Goal: Task Accomplishment & Management: Manage account settings

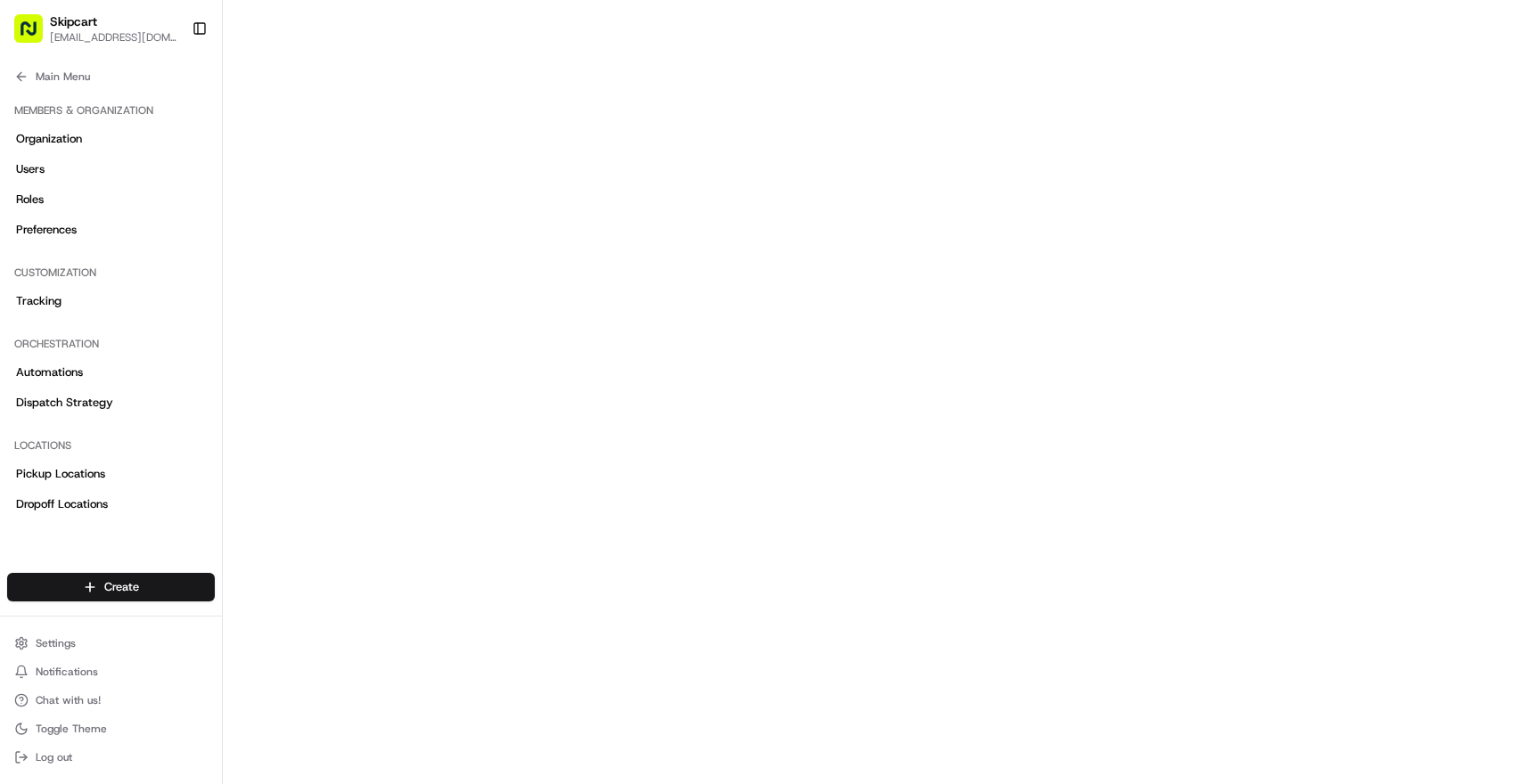
scroll to position [273, 0]
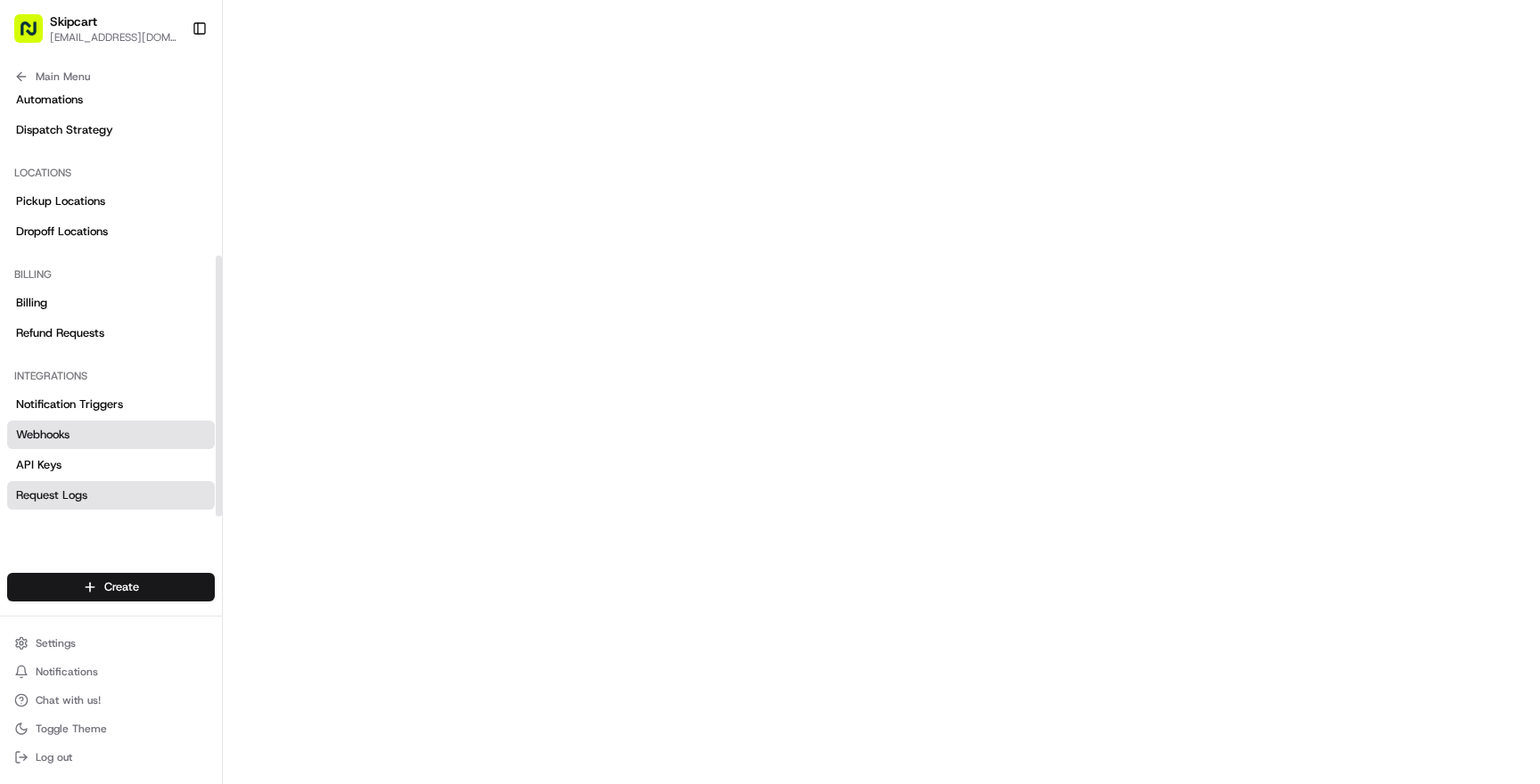
click at [90, 493] on link "Request Logs" at bounding box center [111, 495] width 207 height 28
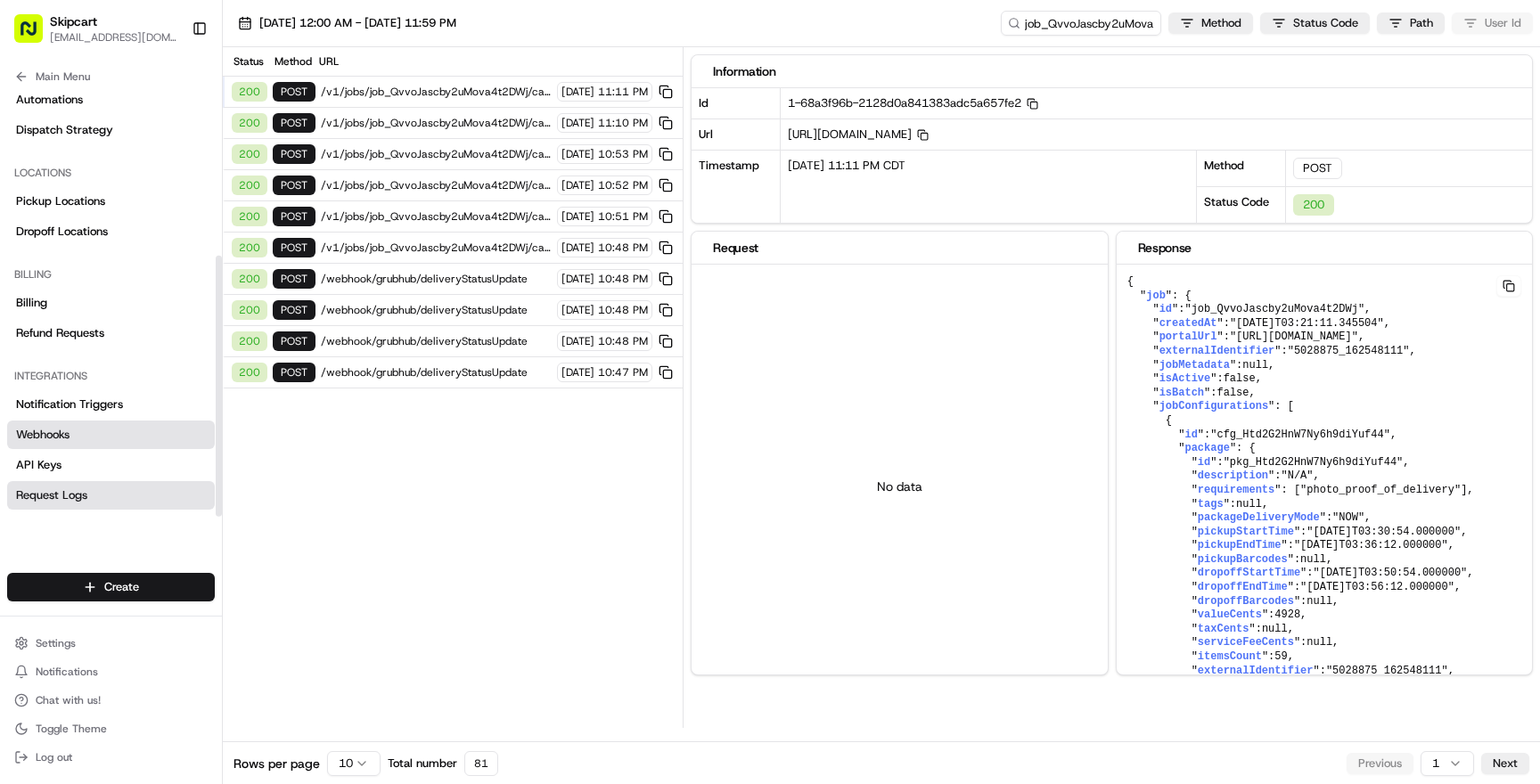
click at [96, 438] on link "Webhooks" at bounding box center [111, 435] width 207 height 28
